Goal: Task Accomplishment & Management: Complete application form

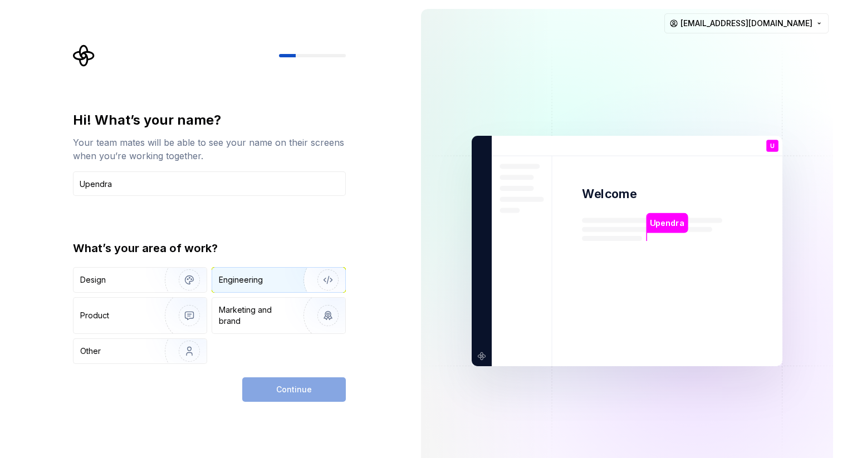
type input "Upendra"
click at [267, 282] on div "Engineering" at bounding box center [263, 280] width 89 height 11
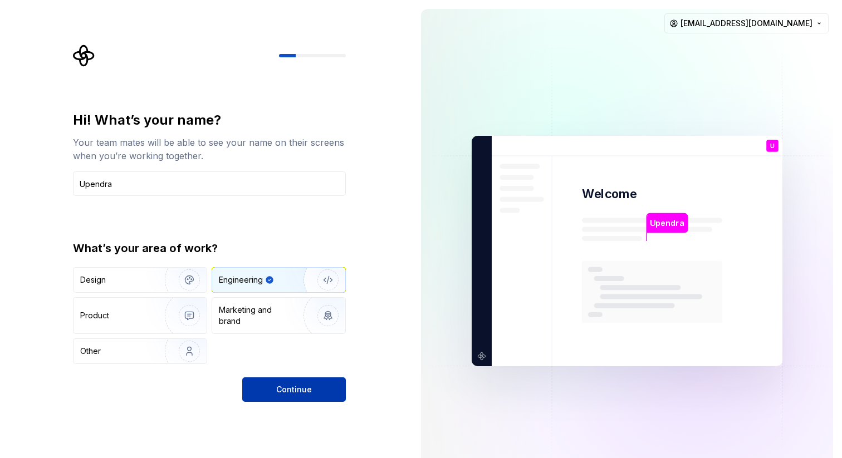
click at [308, 389] on span "Continue" at bounding box center [294, 389] width 36 height 11
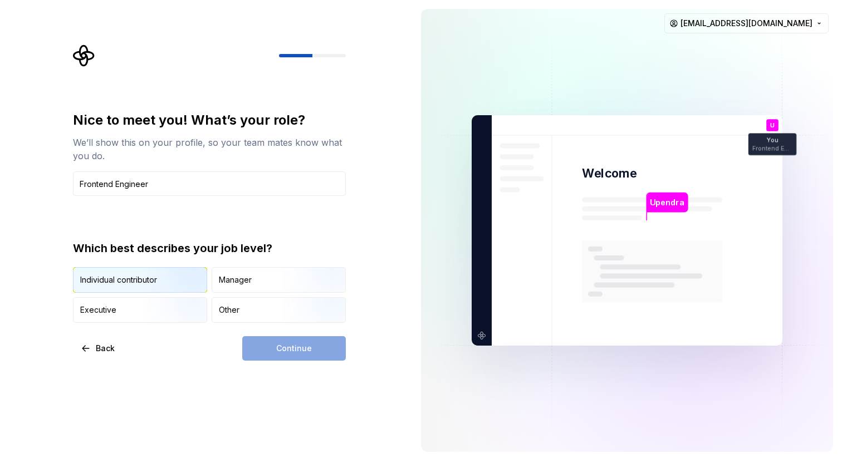
type input "Frontend Engineer"
click at [156, 278] on img "button" at bounding box center [179, 294] width 71 height 75
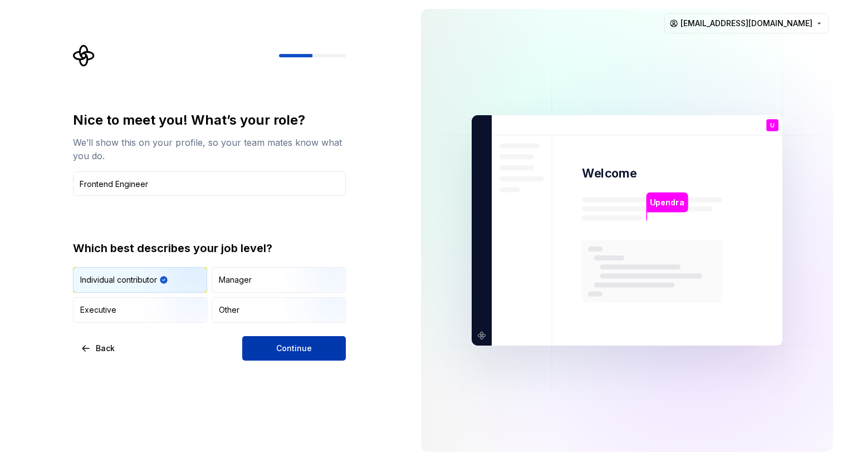
click at [278, 346] on span "Continue" at bounding box center [294, 348] width 36 height 11
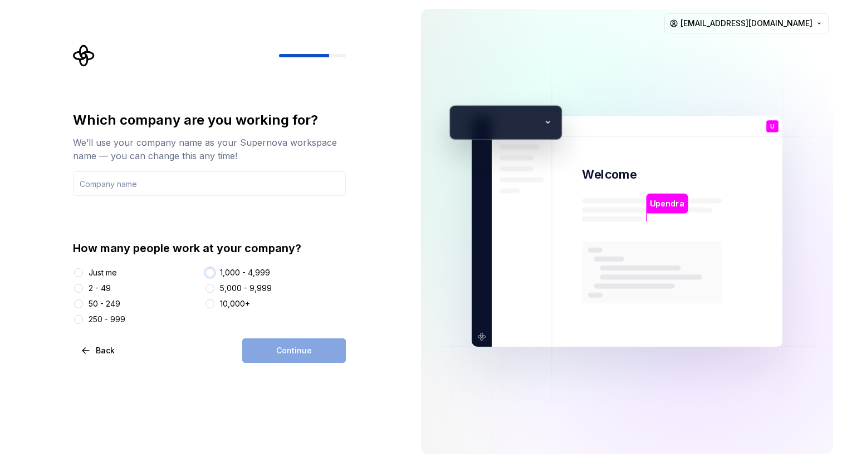
click at [210, 272] on button "1,000 - 4,999" at bounding box center [209, 272] width 9 height 9
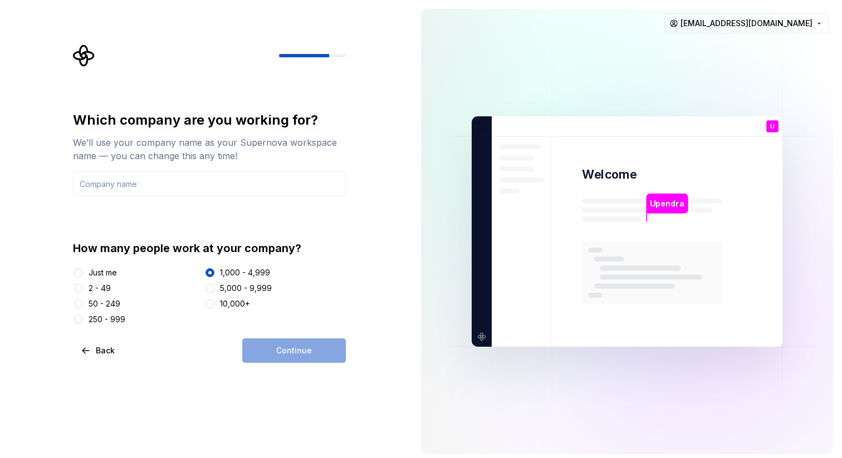
click at [296, 351] on div "Continue" at bounding box center [294, 351] width 104 height 24
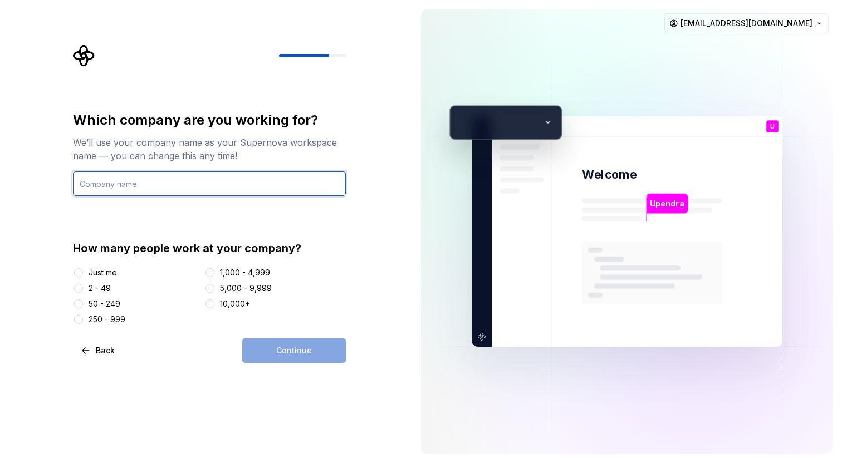
click at [172, 187] on input "text" at bounding box center [209, 183] width 273 height 24
type input "Upgrad"
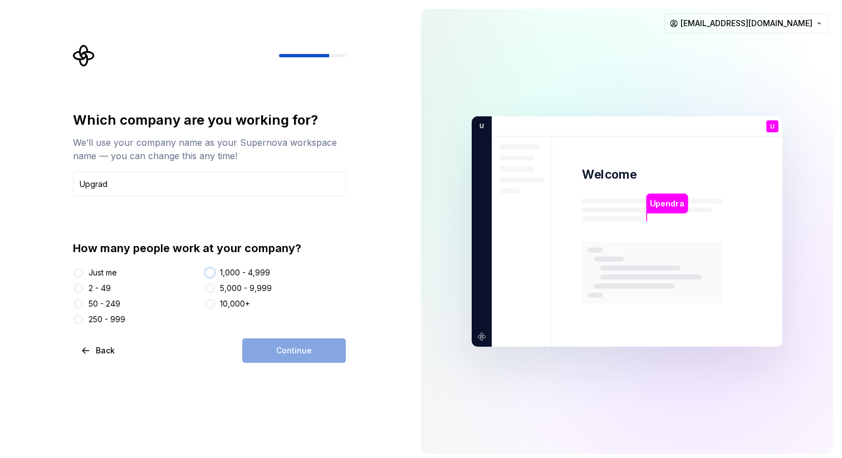
click at [210, 273] on button "1,000 - 4,999" at bounding box center [209, 272] width 9 height 9
click at [302, 350] on span "Continue" at bounding box center [294, 350] width 36 height 11
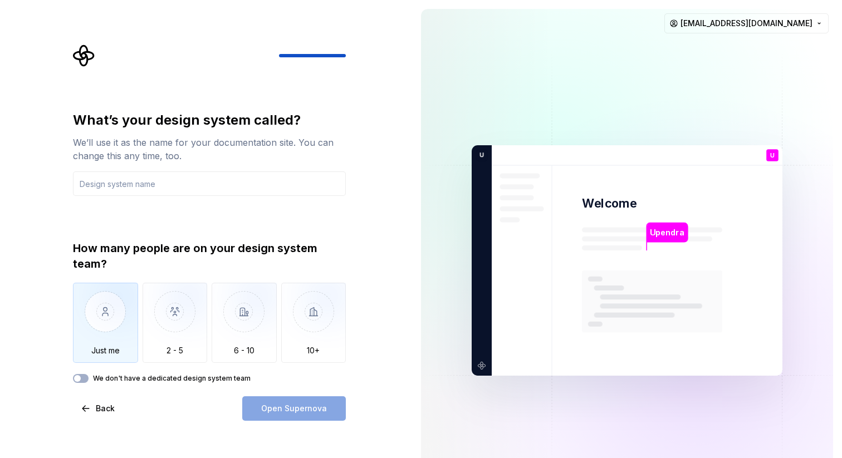
click at [93, 331] on img "button" at bounding box center [105, 320] width 65 height 75
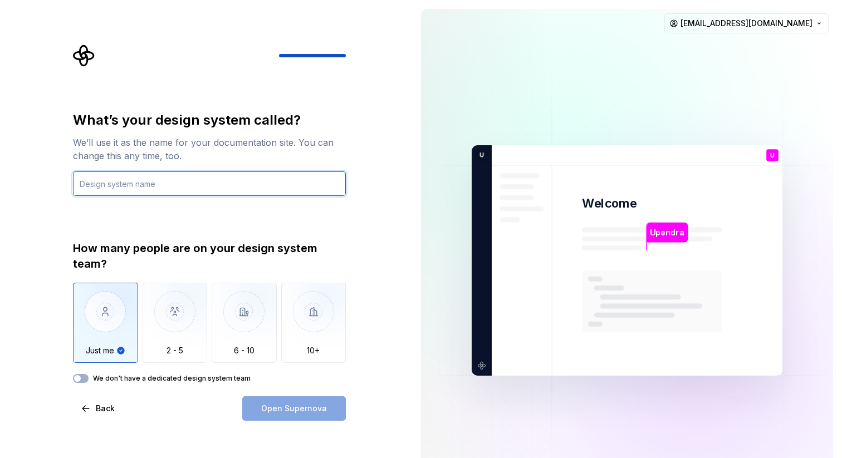
click at [150, 176] on input "text" at bounding box center [209, 183] width 273 height 24
type input "Aquisition"
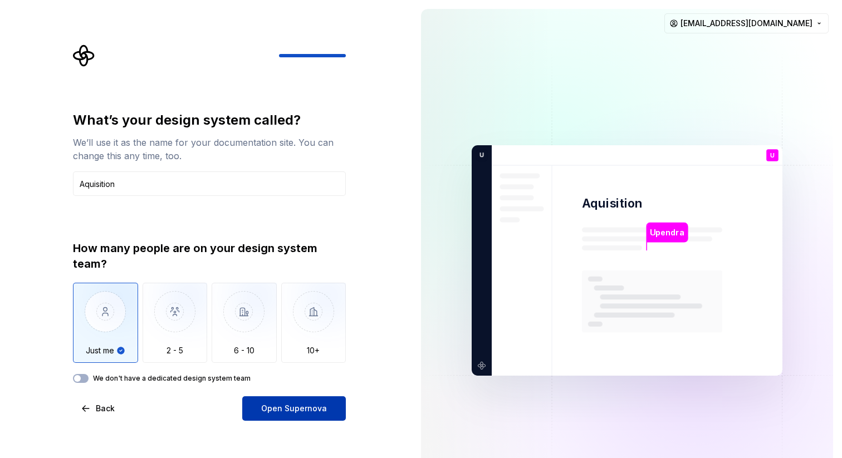
click at [278, 415] on button "Open Supernova" at bounding box center [294, 408] width 104 height 24
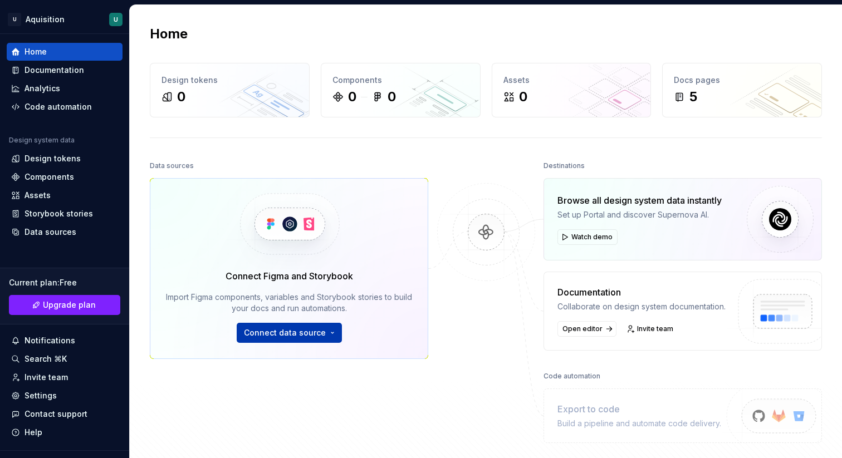
click at [297, 335] on span "Connect data source" at bounding box center [285, 332] width 82 height 11
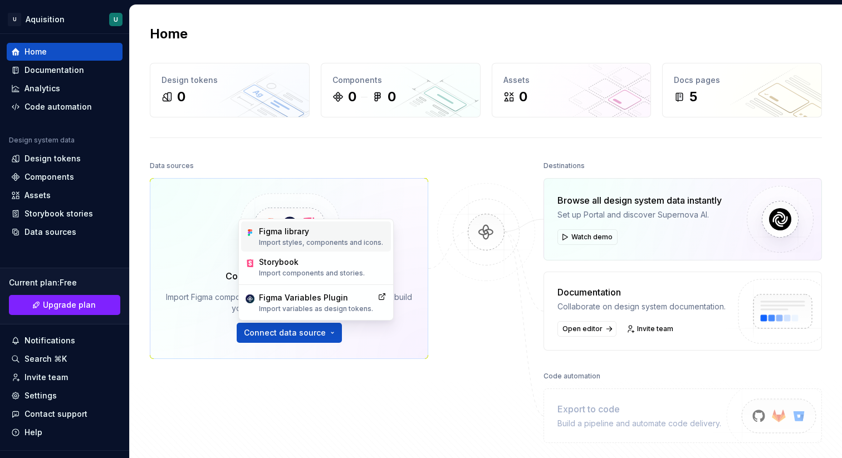
click at [302, 229] on div "Figma library" at bounding box center [321, 231] width 124 height 11
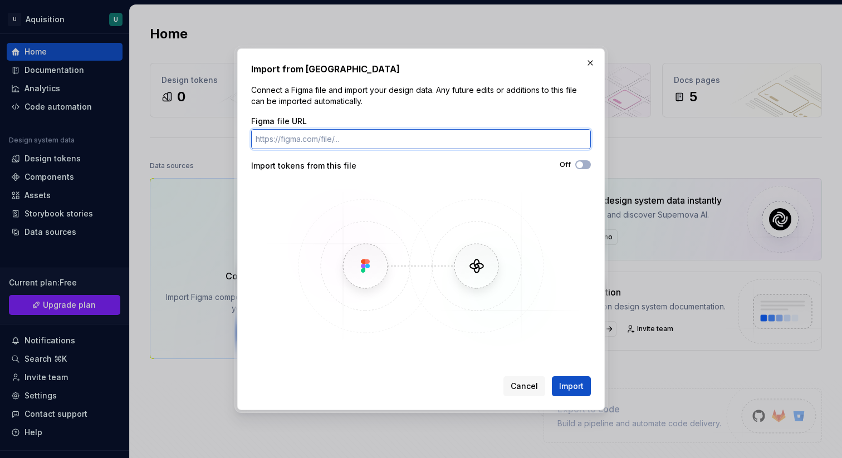
paste input "[URL][DOMAIN_NAME]"
type input "[URL][DOMAIN_NAME]"
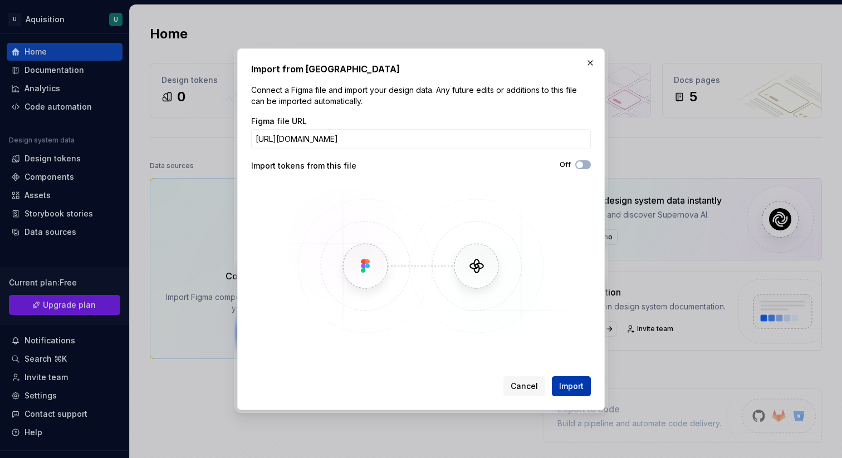
scroll to position [0, 0]
click at [558, 388] on button "Import" at bounding box center [571, 386] width 39 height 20
click at [571, 381] on span "Import" at bounding box center [571, 386] width 24 height 11
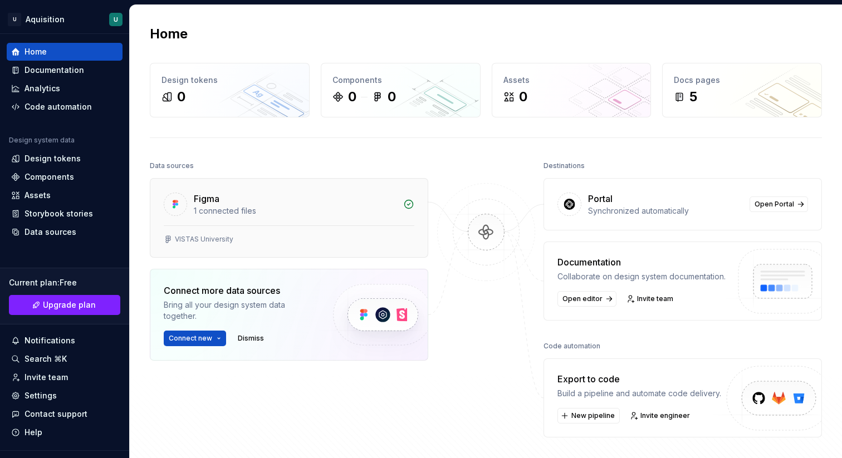
click at [264, 200] on div "Figma" at bounding box center [295, 198] width 203 height 13
click at [280, 200] on div "Figma" at bounding box center [295, 198] width 203 height 13
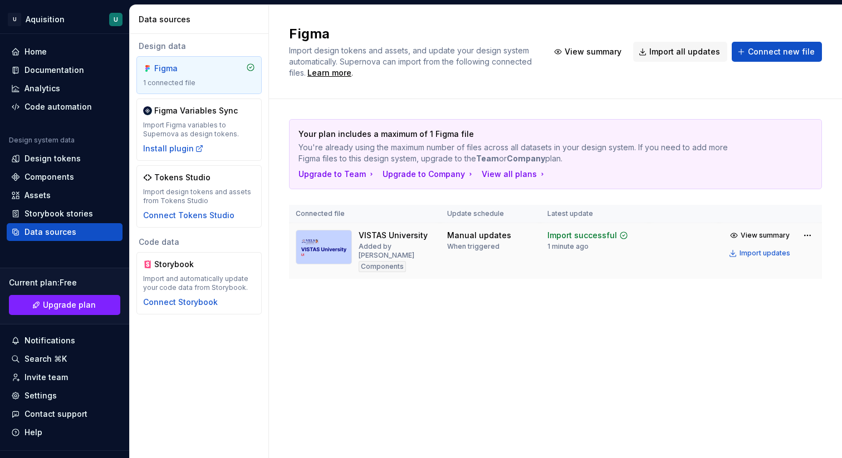
click at [463, 238] on div "Manual updates" at bounding box center [479, 235] width 64 height 11
click at [444, 268] on td "Manual updates When triggered" at bounding box center [490, 251] width 100 height 56
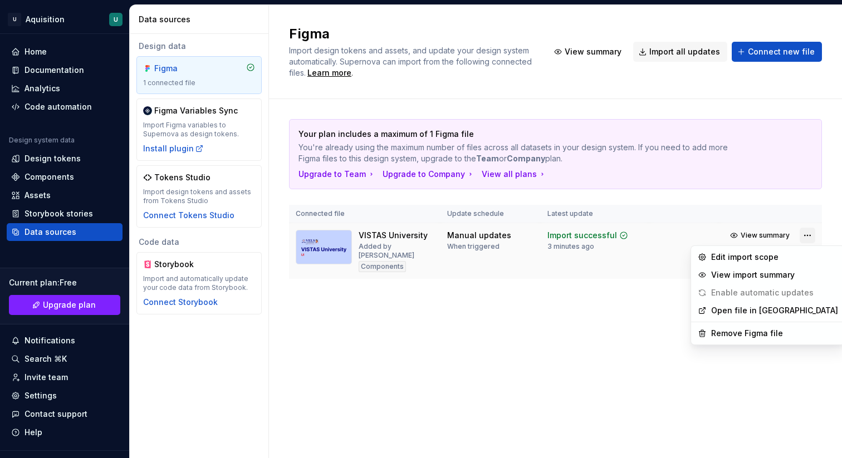
click at [807, 232] on html "U Aquisition U Home Documentation Analytics Code automation Design system data …" at bounding box center [421, 229] width 842 height 458
click at [750, 277] on div "View import summary" at bounding box center [774, 274] width 127 height 11
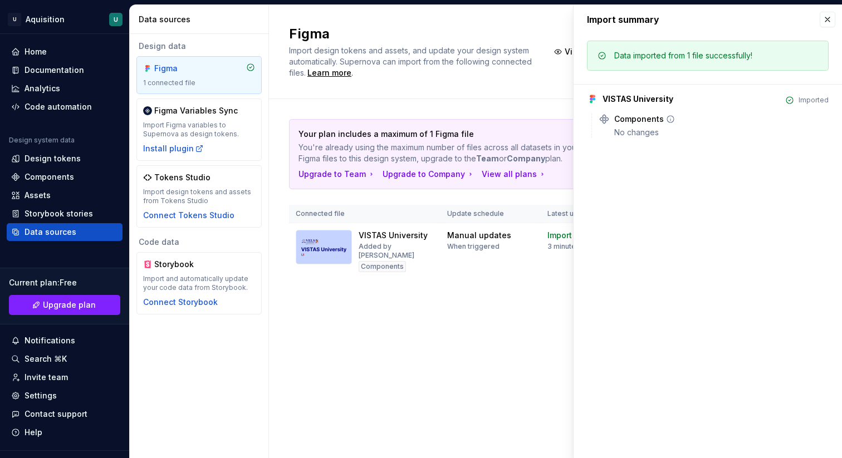
click at [629, 134] on div "No changes" at bounding box center [721, 132] width 214 height 11
click at [611, 209] on div "Import summary Import summary Data imported from 1 file successfully! VISTAS Un…" at bounding box center [708, 231] width 268 height 453
click at [668, 118] on icon at bounding box center [670, 119] width 9 height 9
click at [830, 26] on button "button" at bounding box center [828, 20] width 16 height 16
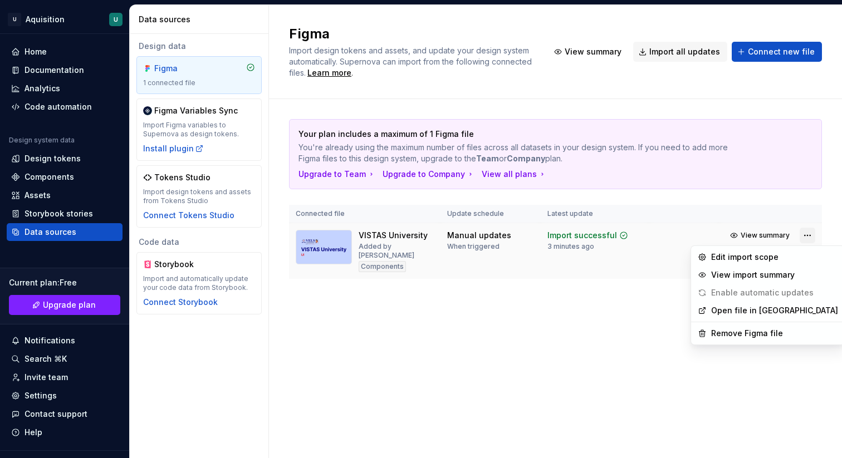
click at [808, 232] on html "U Aquisition U Home Documentation Analytics Code automation Design system data …" at bounding box center [421, 229] width 842 height 458
click at [555, 346] on html "U Aquisition U Home Documentation Analytics Code automation Design system data …" at bounding box center [421, 229] width 842 height 458
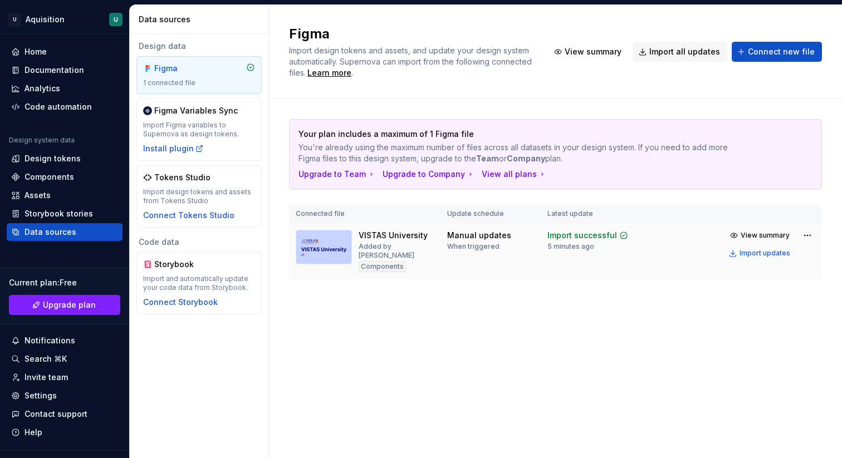
click at [371, 261] on div "Components" at bounding box center [382, 266] width 47 height 11
click at [749, 234] on span "View summary" at bounding box center [765, 235] width 49 height 9
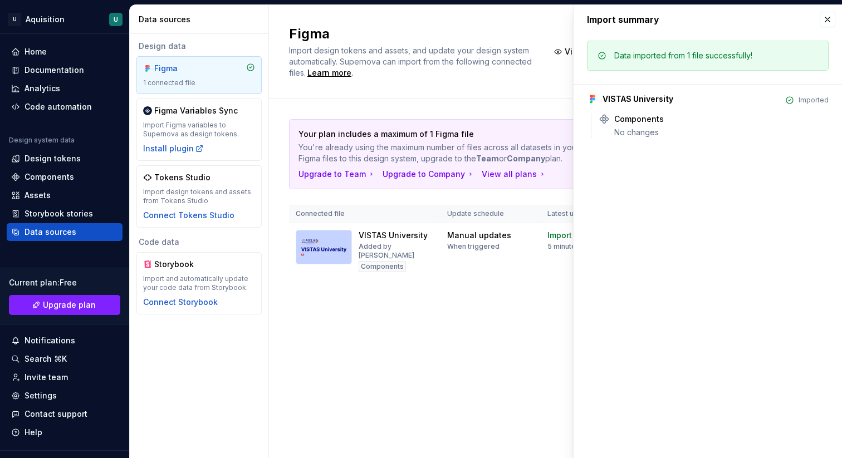
click at [448, 381] on div "Figma Import design tokens and assets, and update your design system automatica…" at bounding box center [555, 231] width 573 height 453
click at [461, 248] on div "When triggered" at bounding box center [473, 246] width 52 height 9
click at [368, 312] on div "Your plan includes a maximum of 1 Figma file You're already using the maximum n…" at bounding box center [555, 210] width 533 height 222
click at [827, 14] on button "button" at bounding box center [828, 20] width 16 height 16
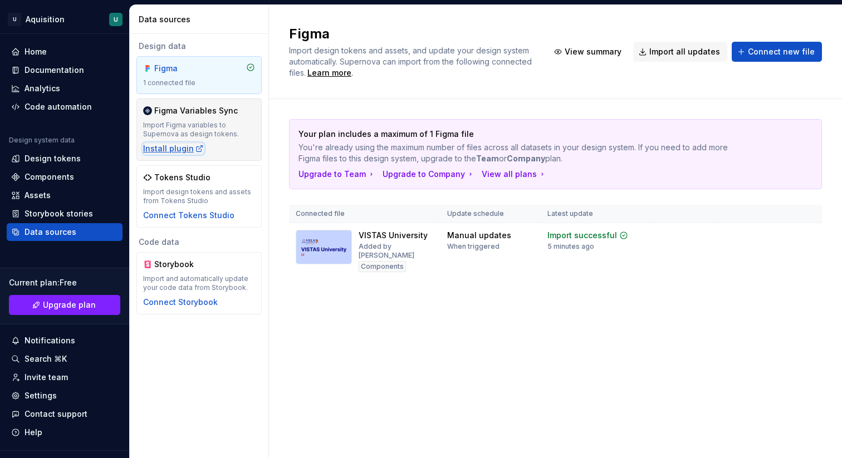
click at [171, 149] on div "Install plugin" at bounding box center [173, 148] width 61 height 11
